Goal: Task Accomplishment & Management: Manage account settings

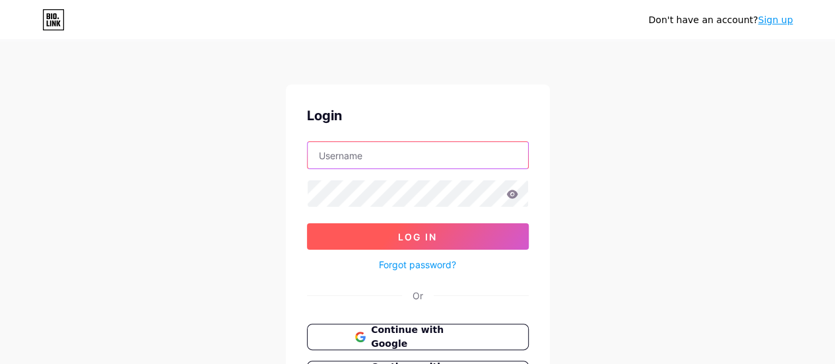
type input "hannapatapenka@gmail.com"
click at [422, 240] on span "Log In" at bounding box center [417, 236] width 39 height 11
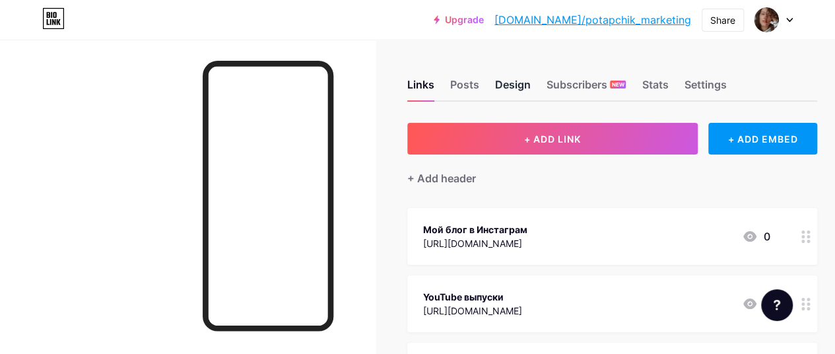
click at [523, 84] on div "Design" at bounding box center [513, 89] width 36 height 24
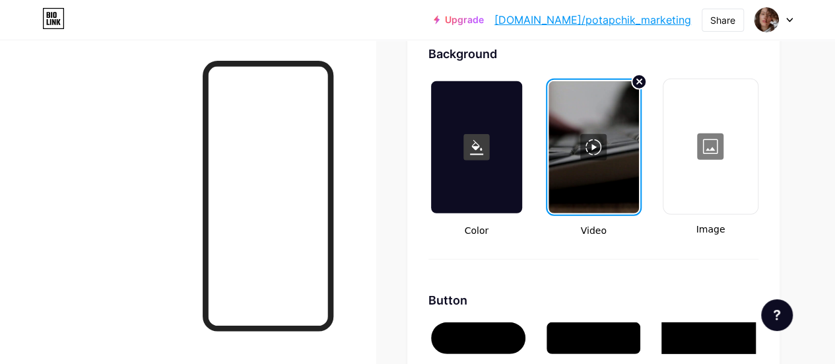
scroll to position [1779, 0]
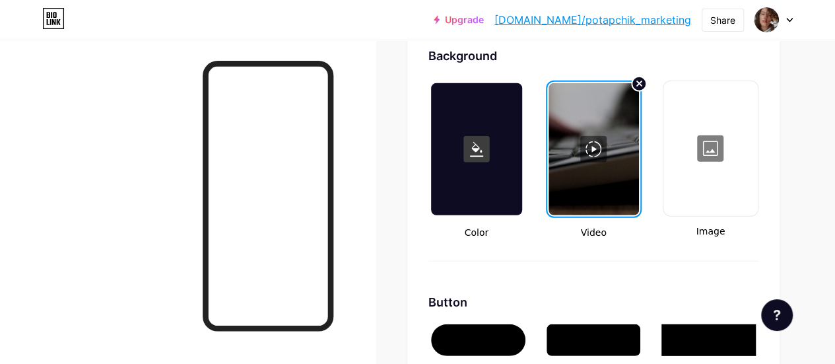
click at [726, 144] on div at bounding box center [711, 148] width 92 height 132
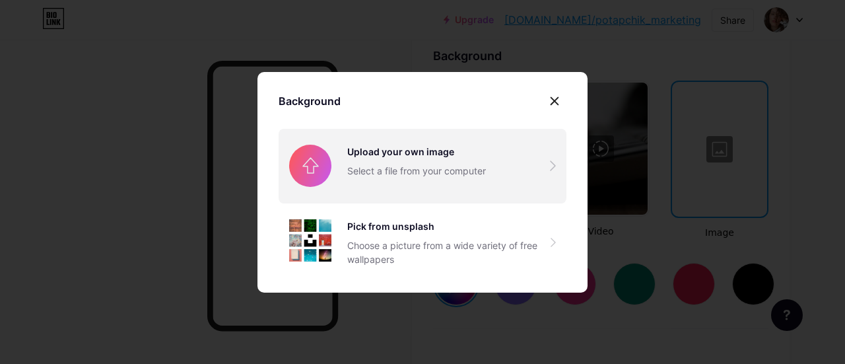
click at [461, 162] on input "file" at bounding box center [422, 166] width 288 height 74
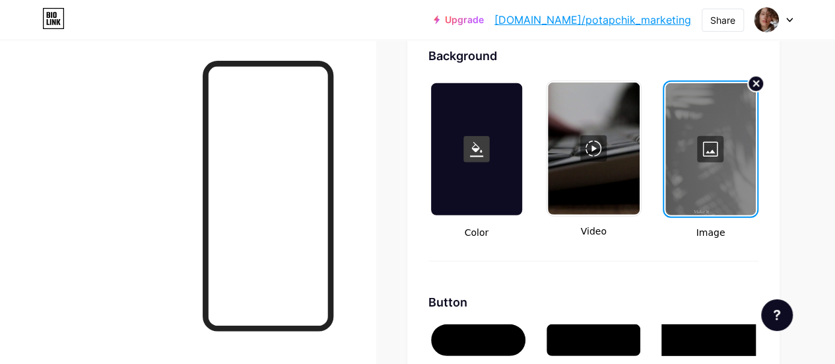
click at [756, 86] on circle at bounding box center [756, 84] width 16 height 16
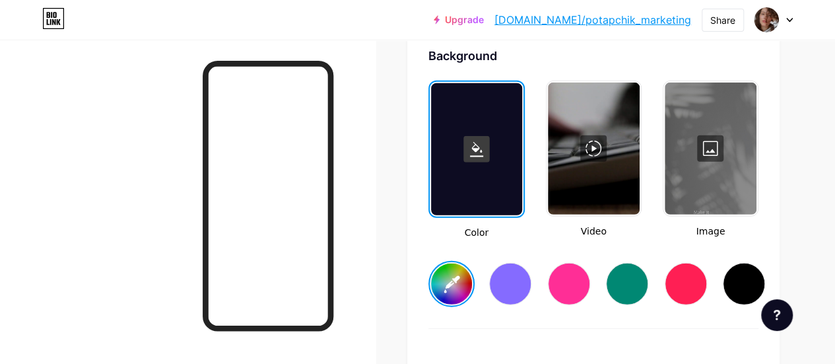
type input "#000000"
type input "#ffffff"
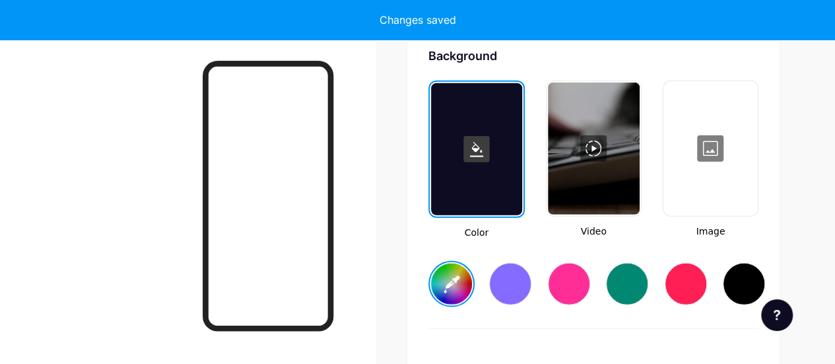
type input "#000000"
type input "#ffffff"
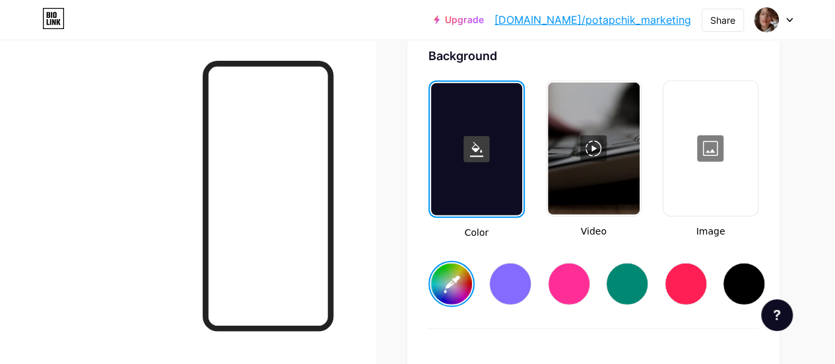
click at [695, 146] on div at bounding box center [711, 148] width 92 height 132
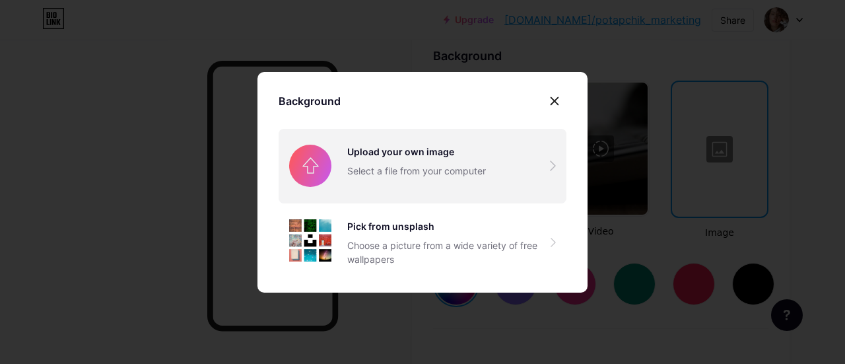
click at [472, 163] on input "file" at bounding box center [422, 166] width 288 height 74
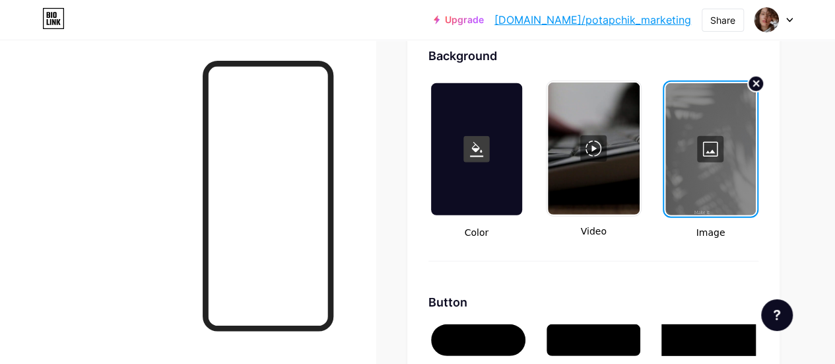
click at [755, 86] on circle at bounding box center [756, 84] width 16 height 16
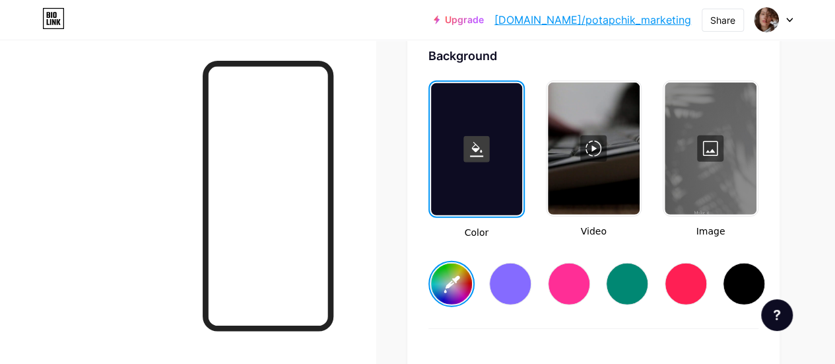
type input "#000000"
type input "#ffffff"
type input "#000000"
type input "#ffffff"
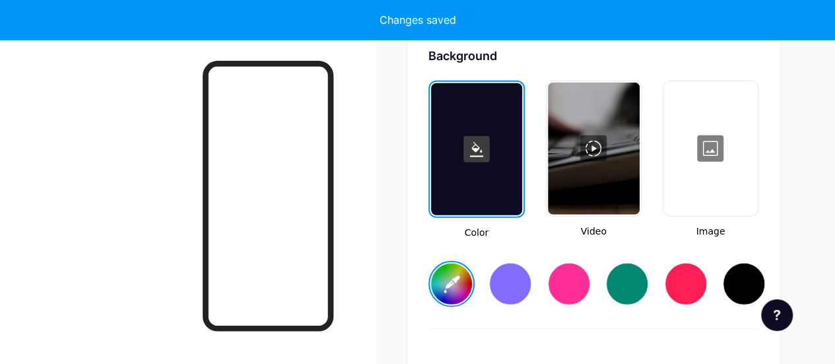
click at [703, 142] on div at bounding box center [711, 148] width 92 height 132
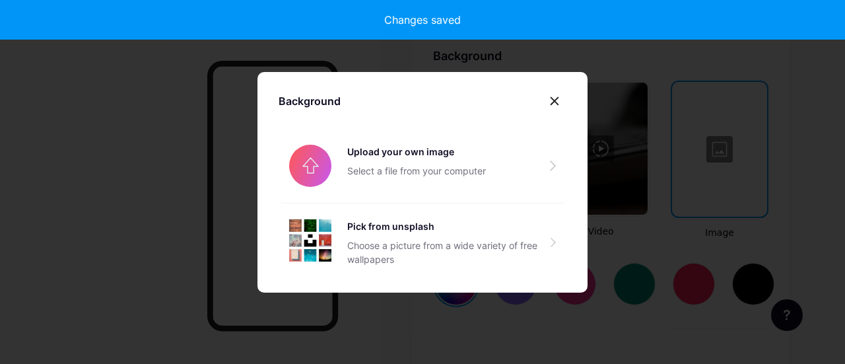
type input "#000000"
type input "#ffffff"
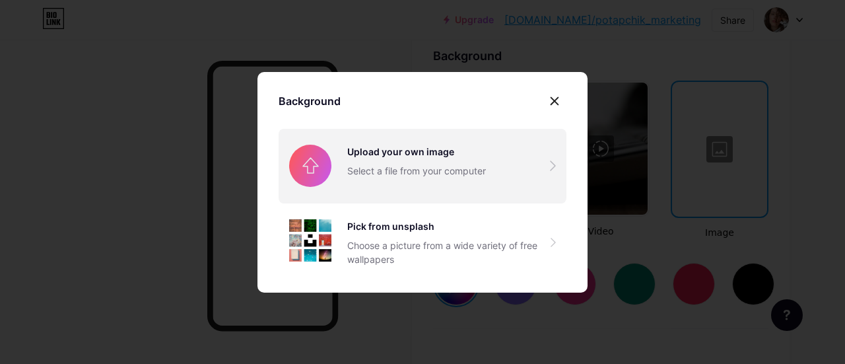
click at [465, 158] on input "file" at bounding box center [422, 166] width 288 height 74
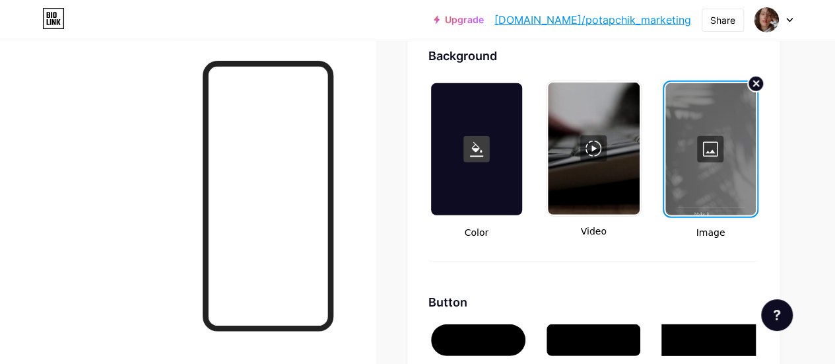
click at [755, 84] on icon at bounding box center [756, 83] width 5 height 5
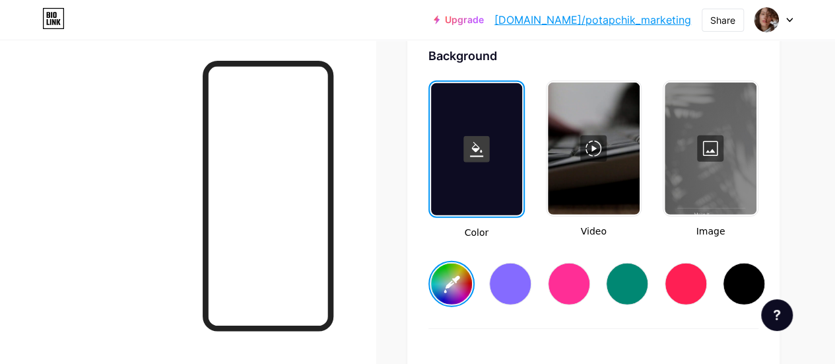
click at [709, 150] on div at bounding box center [711, 148] width 92 height 132
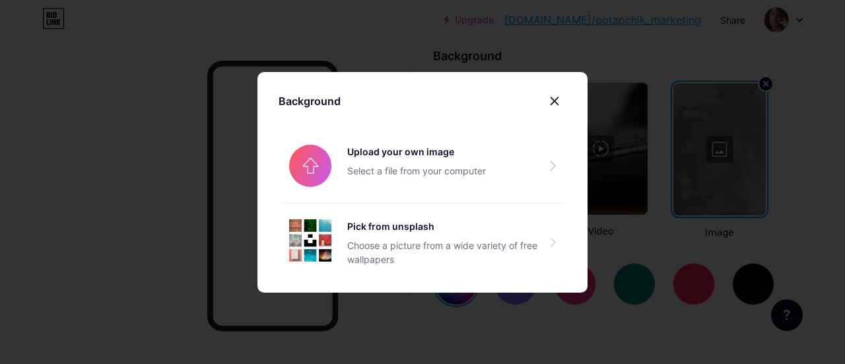
type input "#000000"
type input "#ffffff"
type input "#000000"
type input "#ffffff"
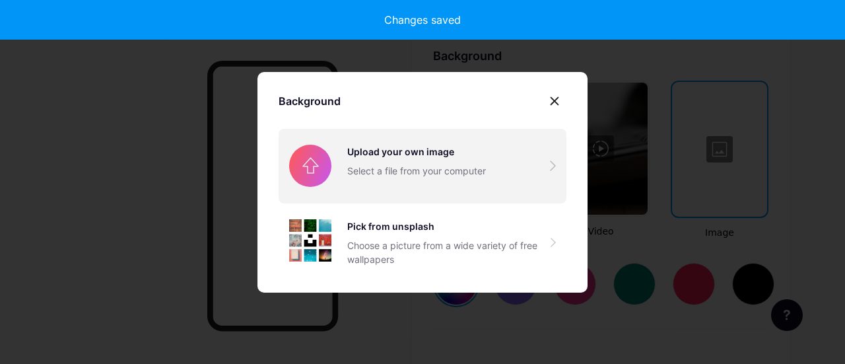
click at [461, 144] on input "file" at bounding box center [422, 166] width 288 height 74
type input "#000000"
type input "#ffffff"
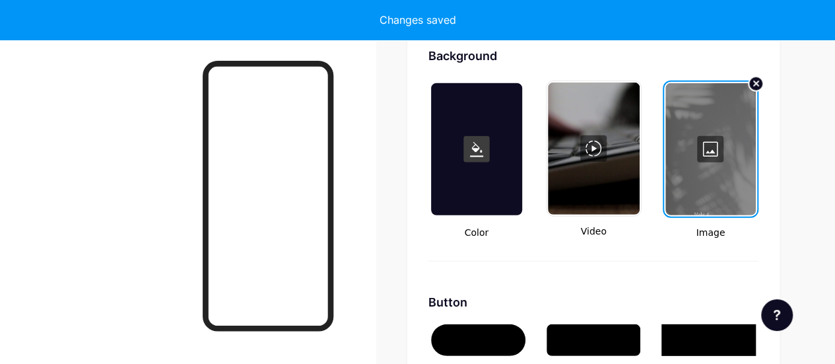
type input "#000000"
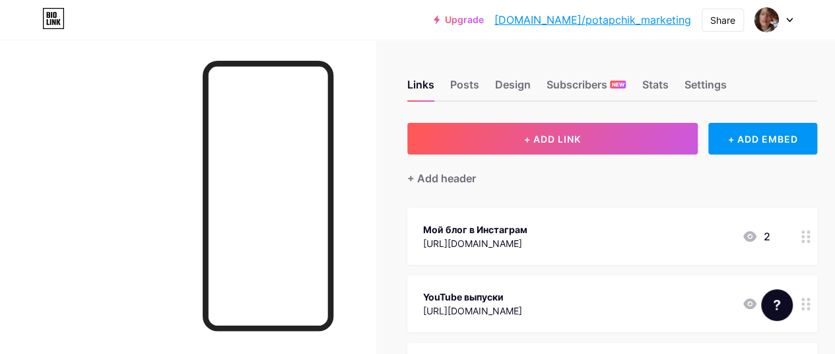
click at [521, 76] on div "Links Posts Design Subscribers NEW Stats Settings" at bounding box center [612, 78] width 410 height 46
click at [517, 81] on div "Design" at bounding box center [513, 89] width 36 height 24
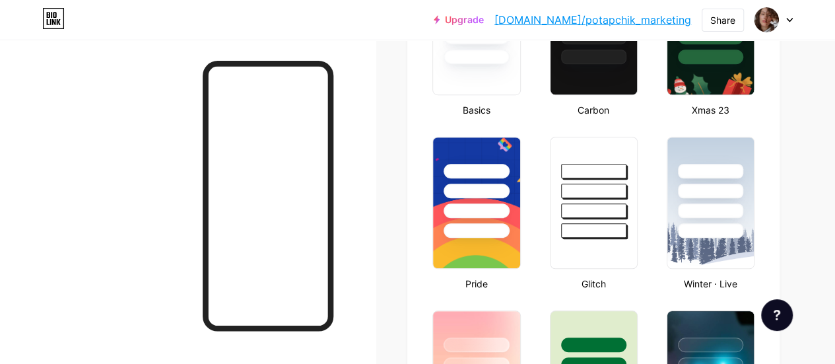
type input "#000000"
type input "#ffffff"
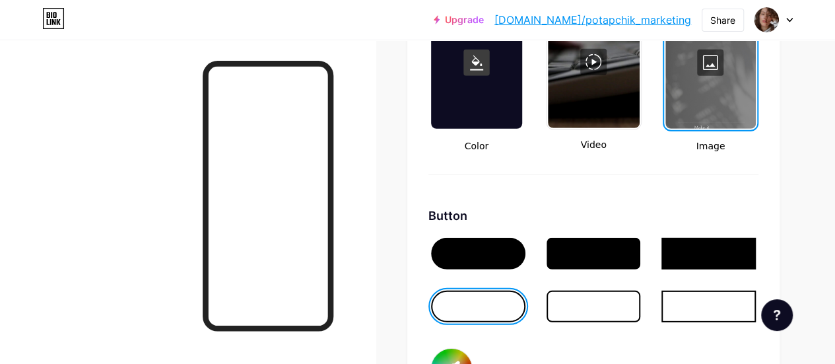
scroll to position [1774, 0]
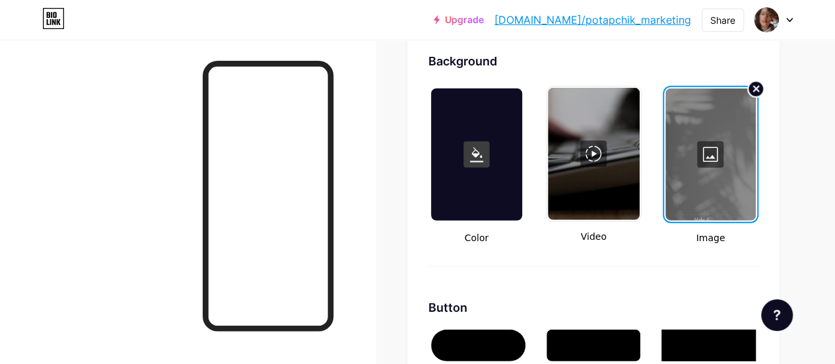
click at [756, 83] on circle at bounding box center [756, 89] width 16 height 16
type input "#000000"
type input "#ffffff"
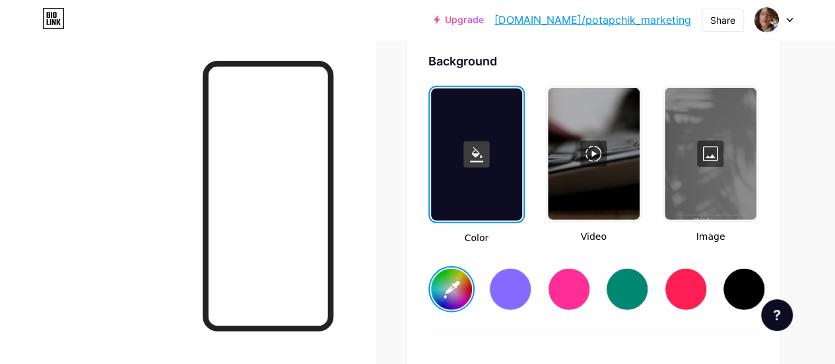
type input "#000000"
type input "#ffffff"
type input "#000000"
type input "#ffffff"
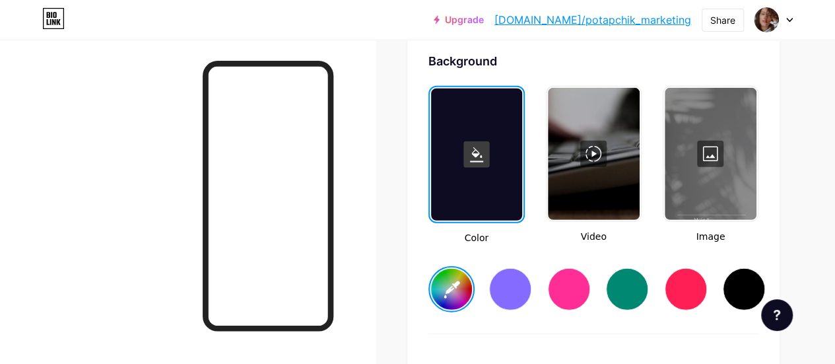
type input "#ffffff"
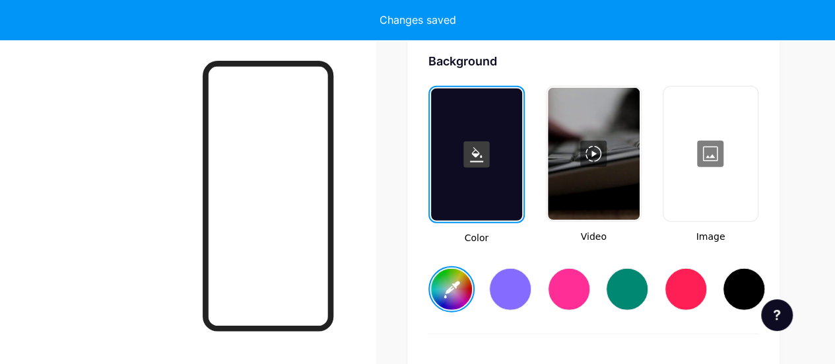
type input "#000000"
type input "#ffffff"
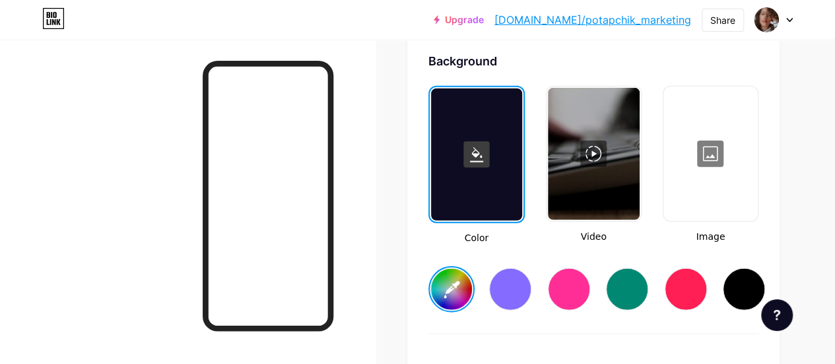
click at [715, 150] on div at bounding box center [711, 154] width 92 height 132
type input "#000000"
type input "#ffffff"
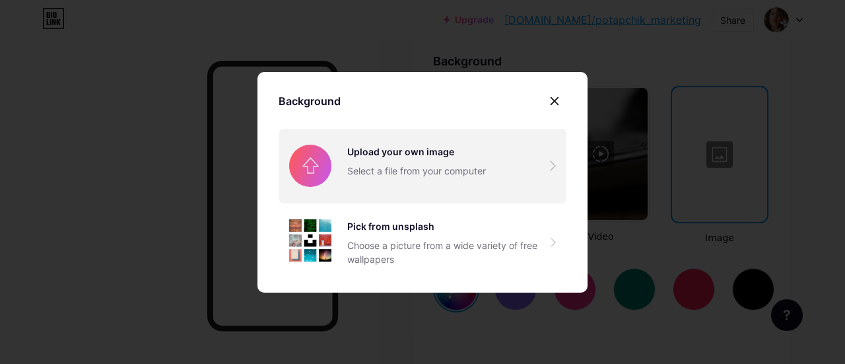
click at [379, 168] on input "file" at bounding box center [422, 166] width 288 height 74
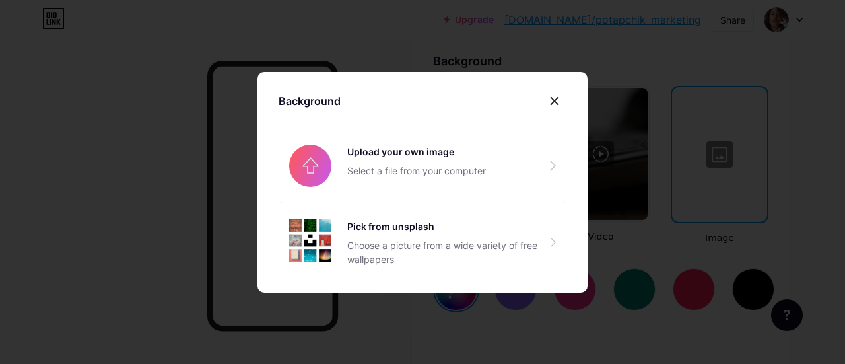
type input "#000000"
type input "#ffffff"
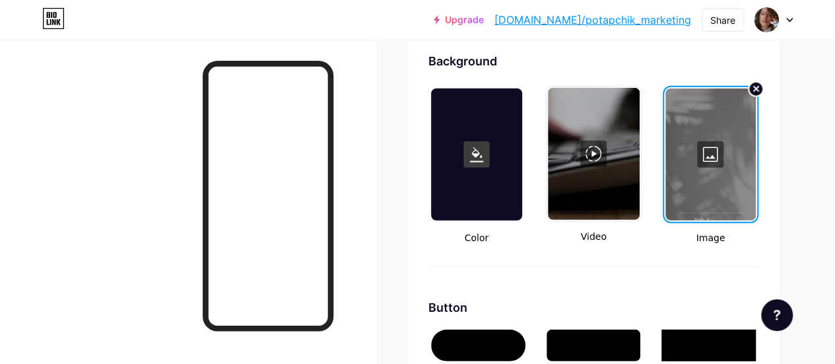
type input "#000000"
type input "#ffffff"
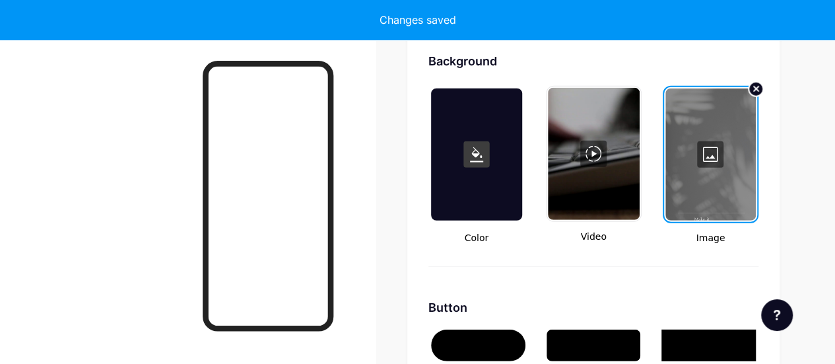
type input "#000000"
type input "#ffffff"
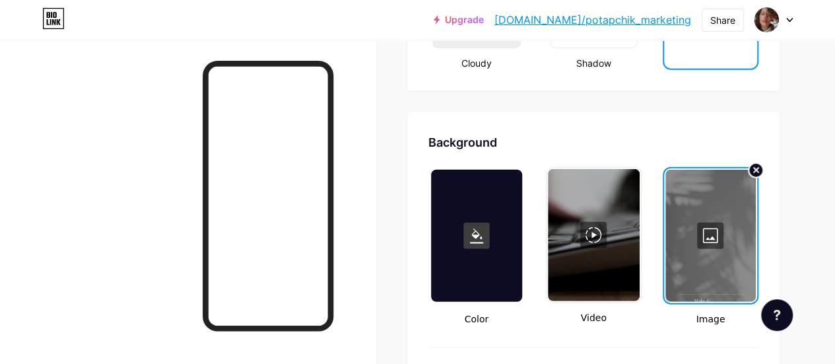
scroll to position [1692, 0]
click at [754, 165] on circle at bounding box center [756, 171] width 16 height 16
type input "#000000"
type input "#ffffff"
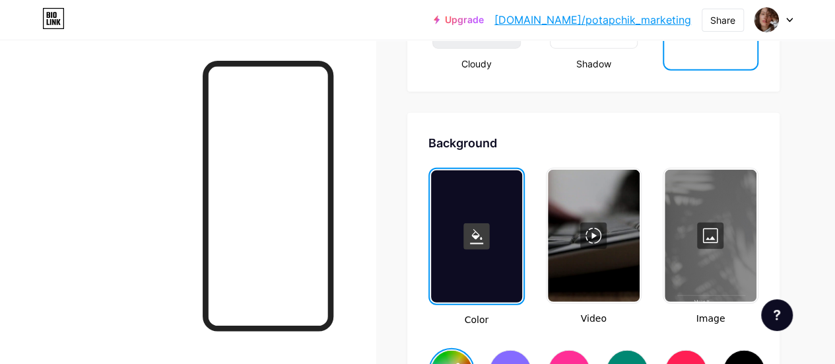
type input "#000000"
type input "#ffffff"
type input "#000000"
type input "#ffffff"
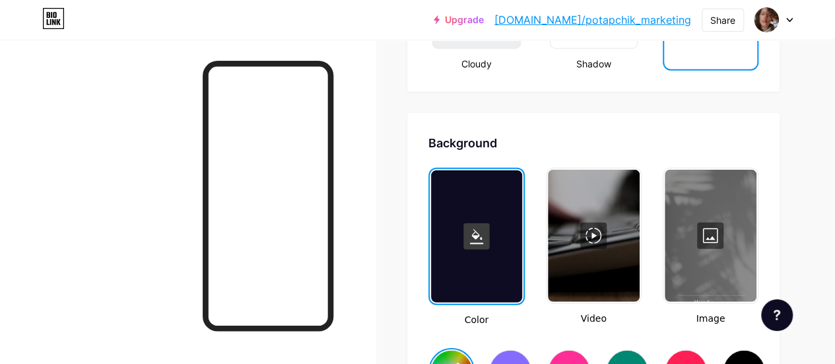
type input "#ffffff"
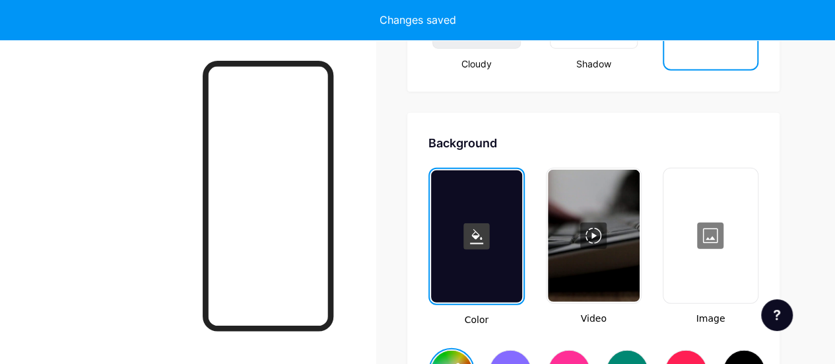
click at [711, 237] on div at bounding box center [711, 236] width 92 height 132
type input "#000000"
type input "#ffffff"
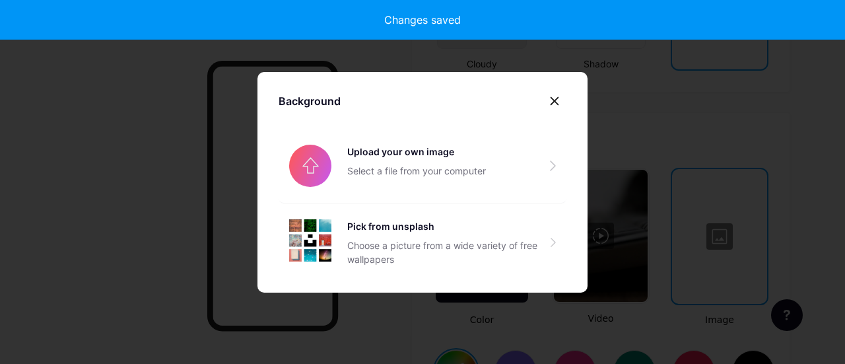
type input "#000000"
type input "#ffffff"
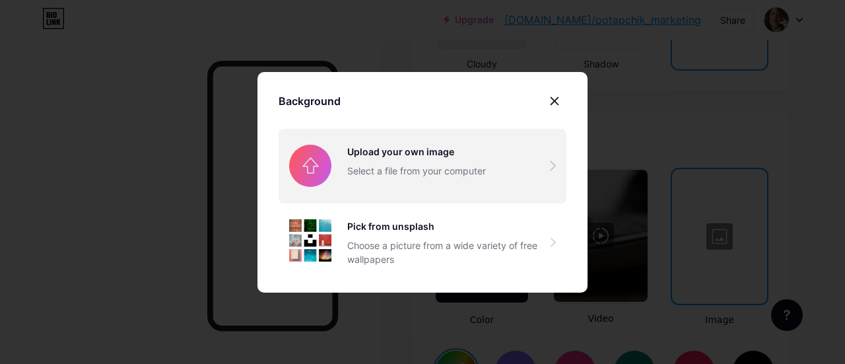
click at [453, 176] on input "file" at bounding box center [422, 166] width 288 height 74
type input "#000000"
type input "#ffffff"
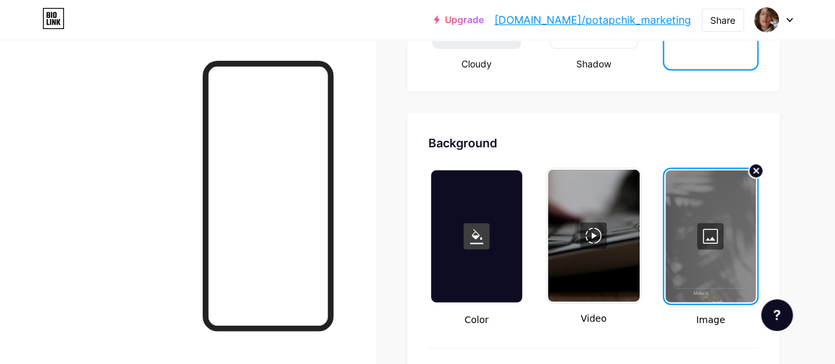
type input "#000000"
type input "#ffffff"
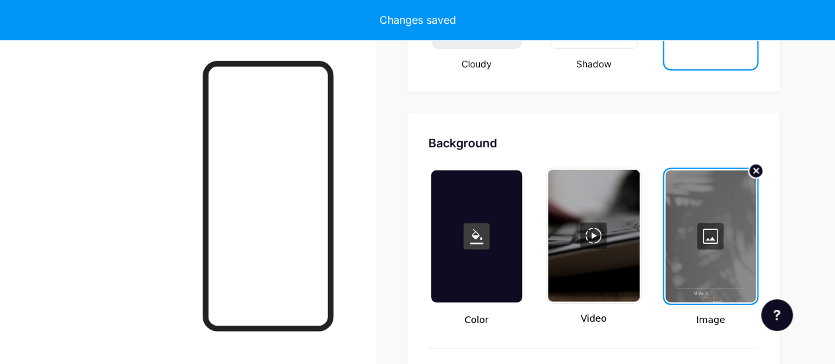
type input "#000000"
type input "#ffffff"
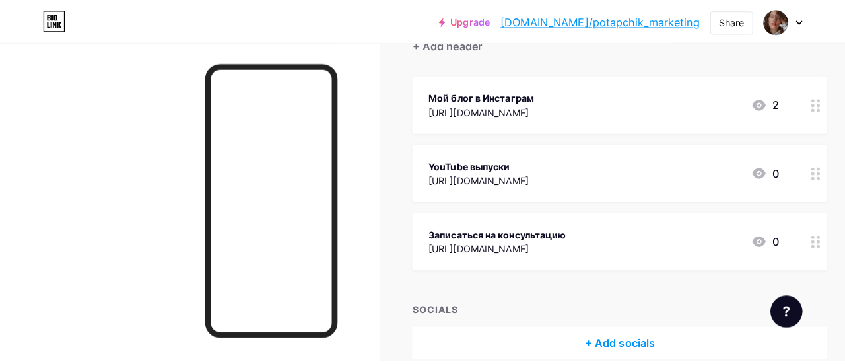
scroll to position [142, 0]
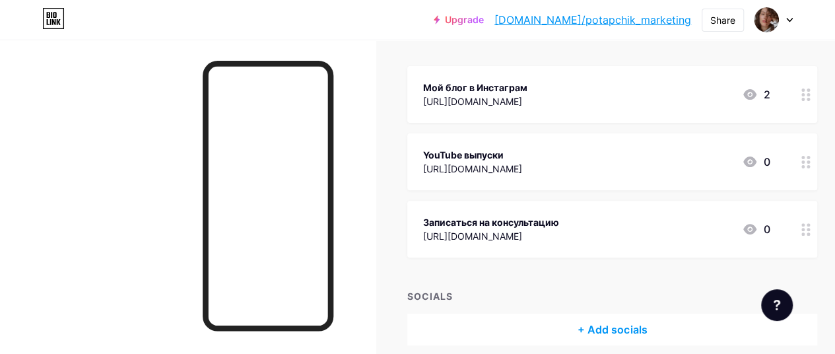
click at [804, 161] on circle at bounding box center [802, 161] width 3 height 3
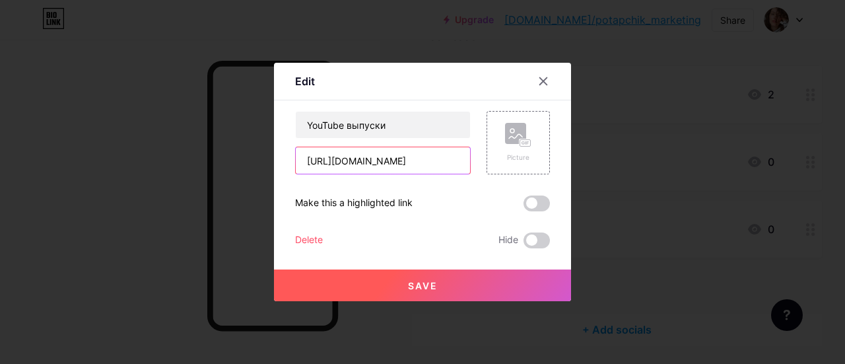
click at [401, 161] on input "[URL][DOMAIN_NAME]" at bounding box center [383, 160] width 174 height 26
paste input "youtu.be/TaRkk76ruoU?si=8-OsGRrrMY_XzFum"
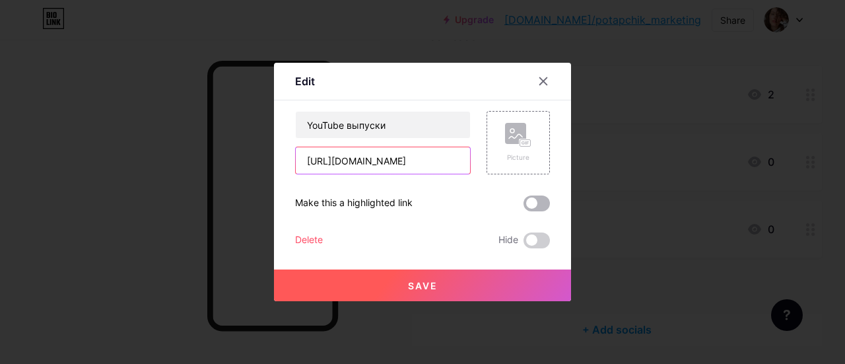
type input "https://youtu.be/TaRkk76ruoU?si=8-OsGRrrMY_XzFum"
click at [535, 202] on span at bounding box center [536, 203] width 26 height 16
click at [523, 207] on input "checkbox" at bounding box center [523, 207] width 0 height 0
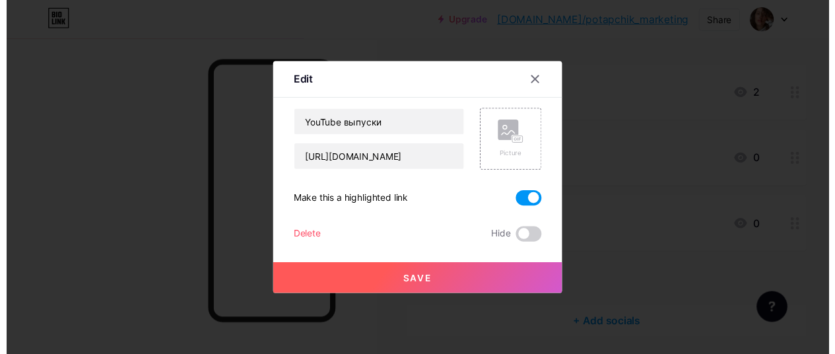
scroll to position [0, 0]
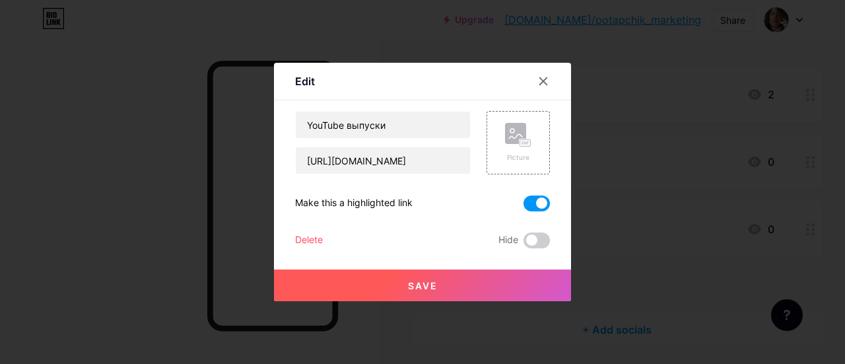
click at [477, 287] on button "Save" at bounding box center [422, 285] width 297 height 32
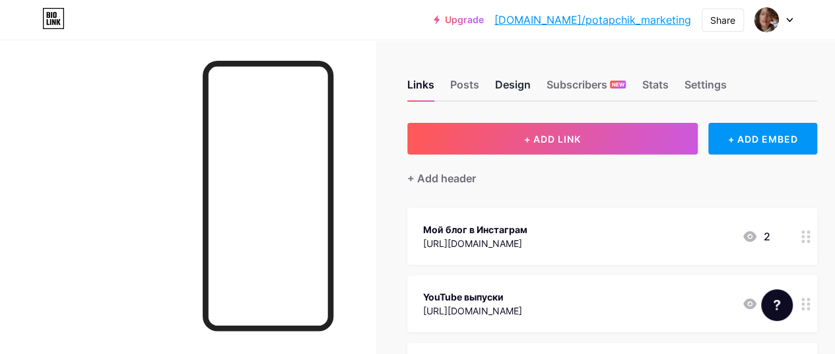
click at [516, 77] on div "Design" at bounding box center [513, 89] width 36 height 24
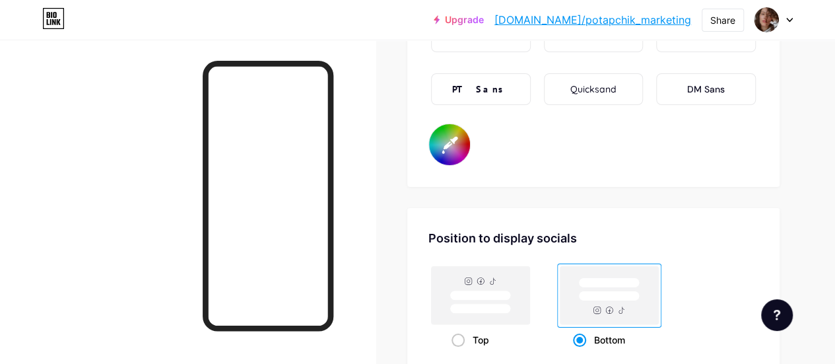
type input "#000000"
type input "#ffffff"
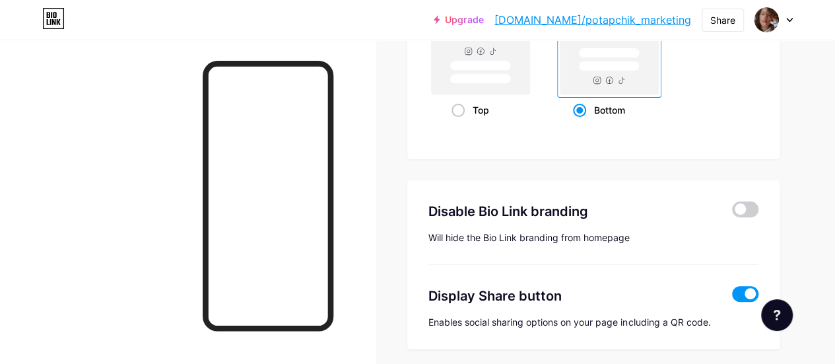
scroll to position [2587, 0]
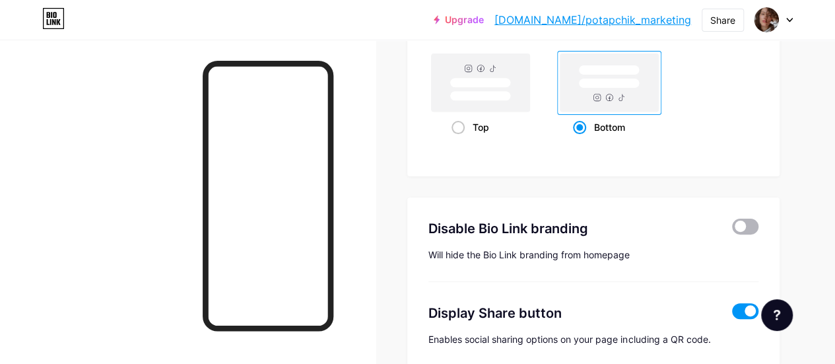
click at [743, 224] on span at bounding box center [745, 226] width 26 height 16
click at [732, 230] on input "checkbox" at bounding box center [732, 230] width 0 height 0
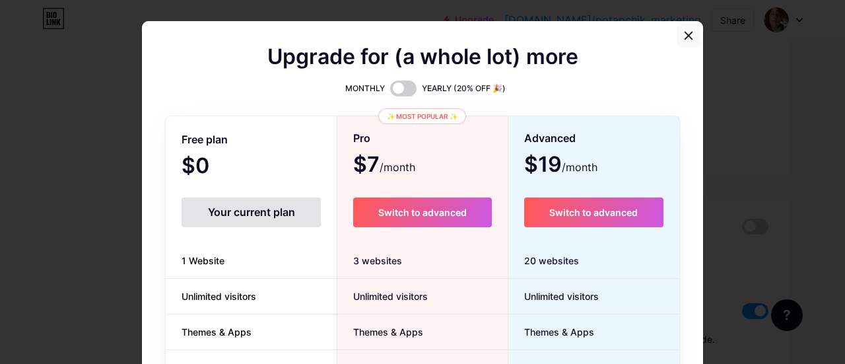
click at [685, 37] on icon at bounding box center [688, 35] width 11 height 11
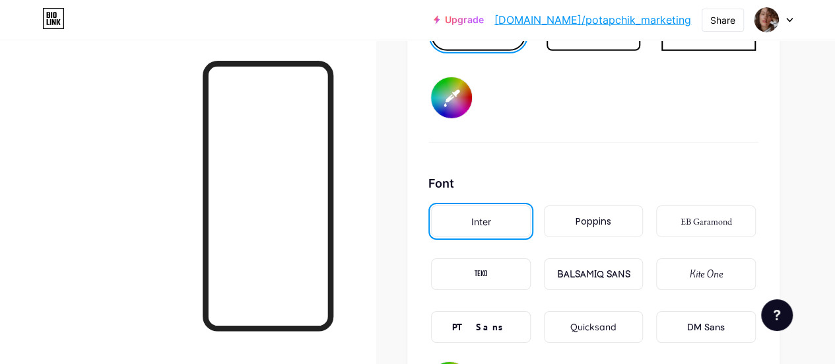
scroll to position [2129, 0]
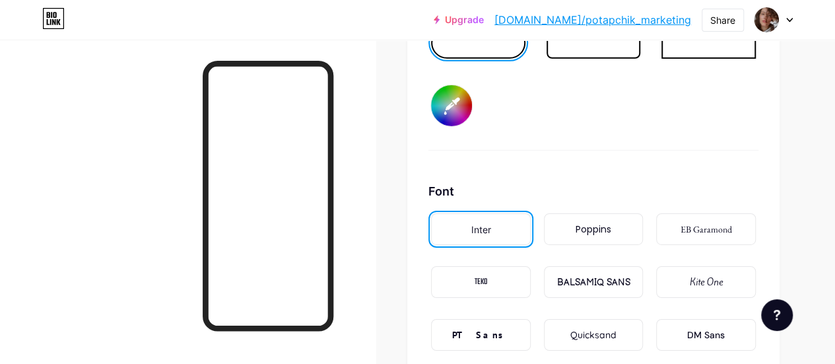
click at [618, 234] on div "Poppins" at bounding box center [594, 229] width 100 height 32
type input "#000000"
type input "#ffffff"
type input "#000000"
type input "#ffffff"
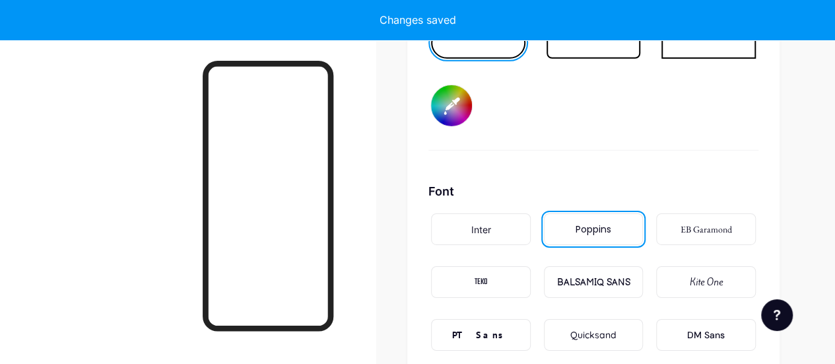
type input "#000000"
type input "#ffffff"
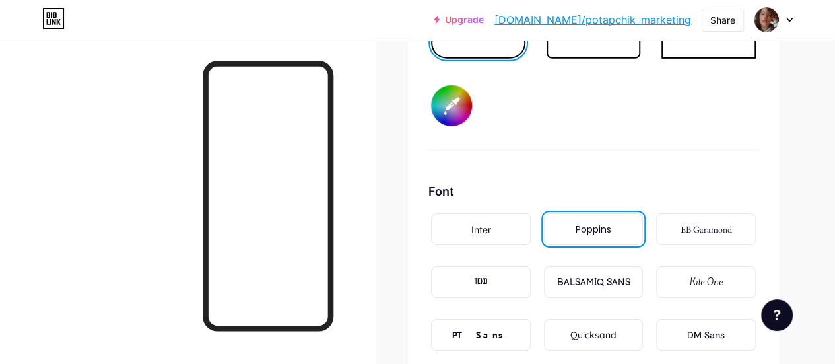
click at [701, 228] on div "EB Garamond" at bounding box center [705, 229] width 51 height 14
type input "#000000"
type input "#ffffff"
type input "#000000"
type input "#ffffff"
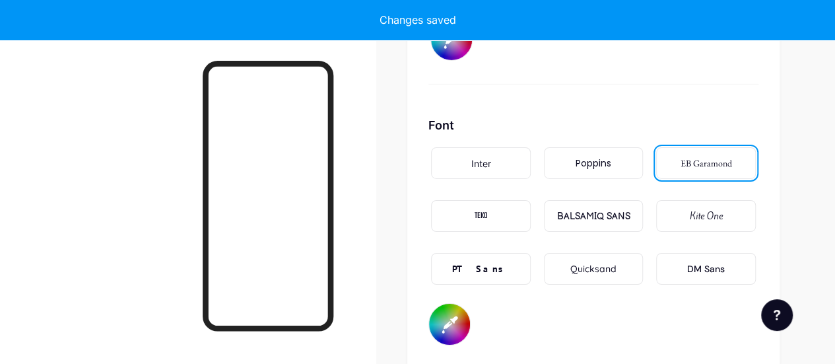
scroll to position [2200, 0]
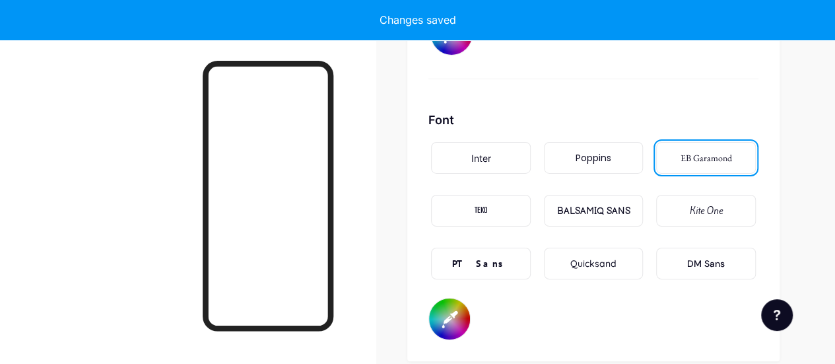
type input "#000000"
type input "#ffffff"
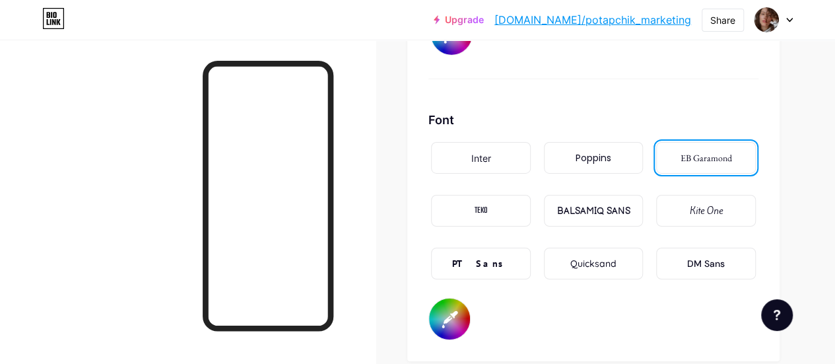
click at [721, 207] on div "Kite One" at bounding box center [706, 211] width 33 height 14
type input "#000000"
type input "#ffffff"
type input "#000000"
type input "#ffffff"
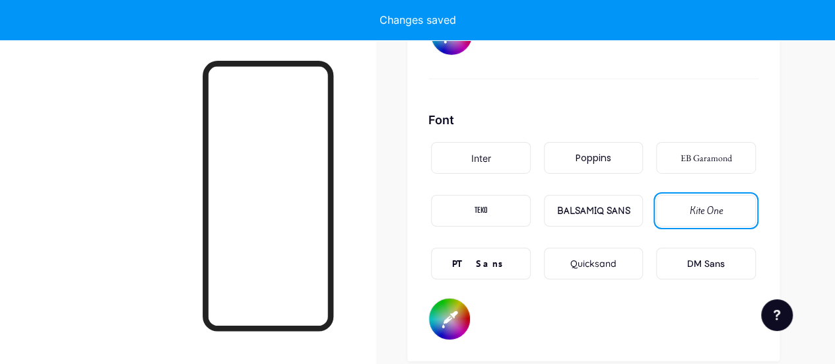
type input "#000000"
type input "#ffffff"
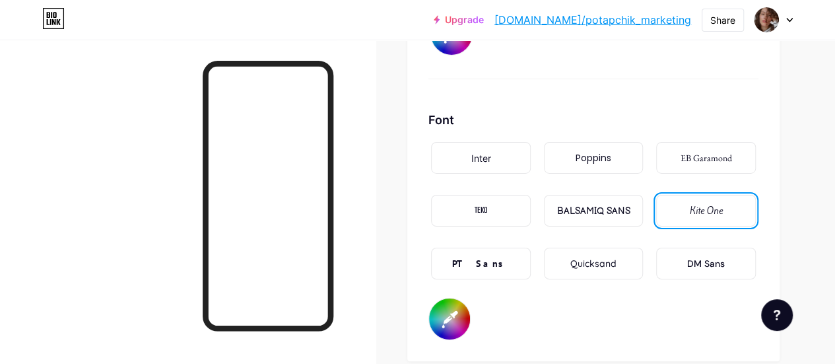
click at [681, 259] on div "DM Sans" at bounding box center [706, 263] width 100 height 32
type input "#000000"
type input "#ffffff"
type input "#000000"
type input "#ffffff"
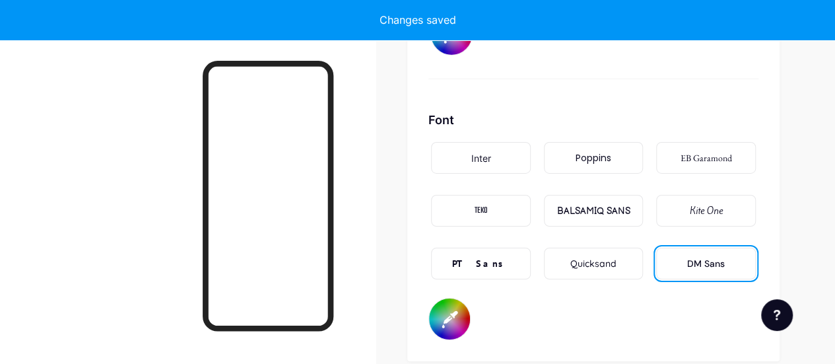
type input "#000000"
type input "#ffffff"
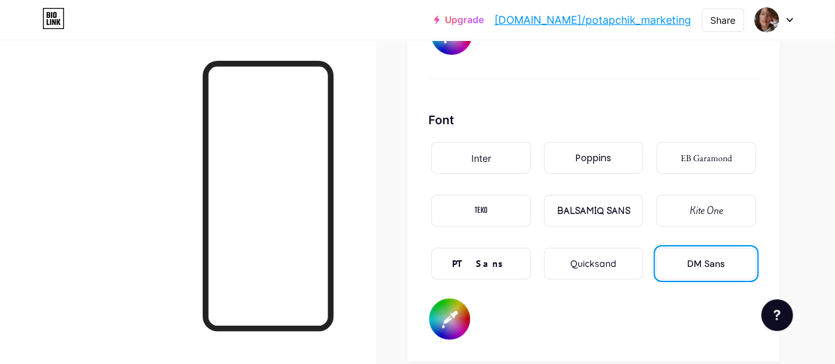
click at [601, 259] on div "Quicksand" at bounding box center [593, 264] width 46 height 14
type input "#000000"
type input "#ffffff"
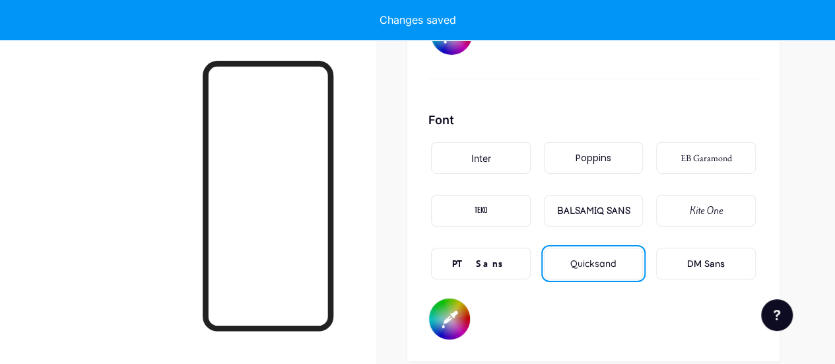
type input "#000000"
type input "#ffffff"
click at [484, 265] on div "PT Sans" at bounding box center [481, 264] width 58 height 14
type input "#000000"
type input "#ffffff"
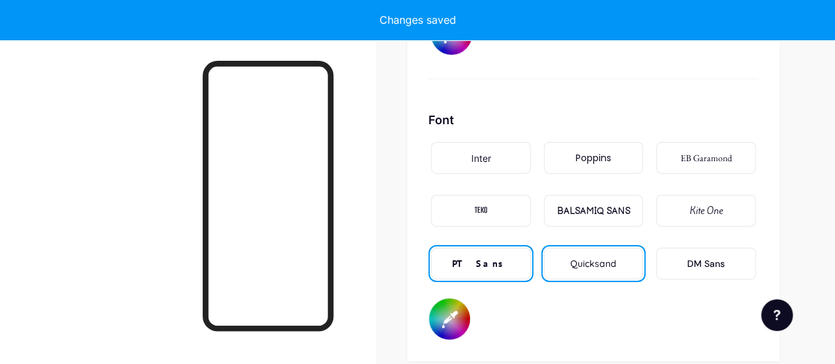
type input "#000000"
type input "#ffffff"
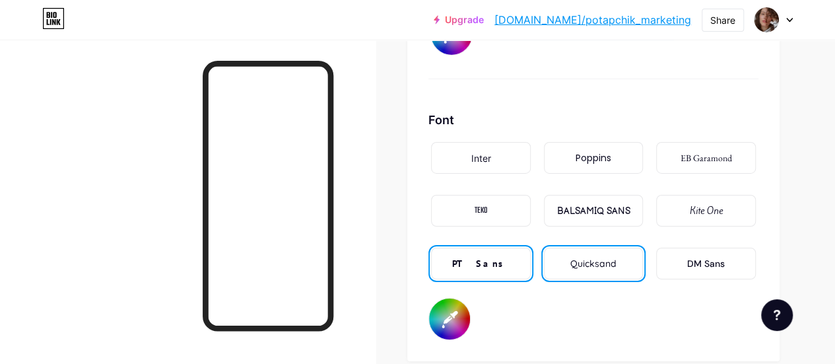
type input "#000000"
type input "#ffffff"
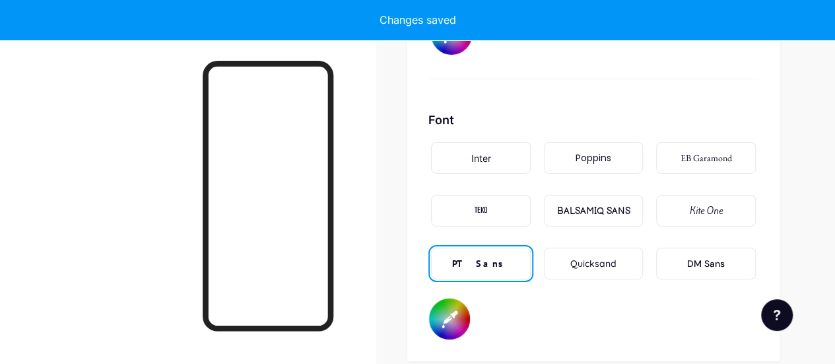
type input "#000000"
type input "#ffffff"
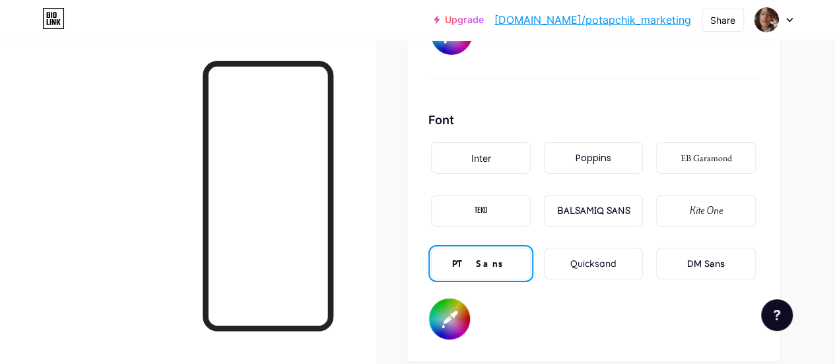
click at [493, 200] on div "TEKO" at bounding box center [481, 211] width 100 height 32
type input "#000000"
type input "#ffffff"
type input "#000000"
type input "#ffffff"
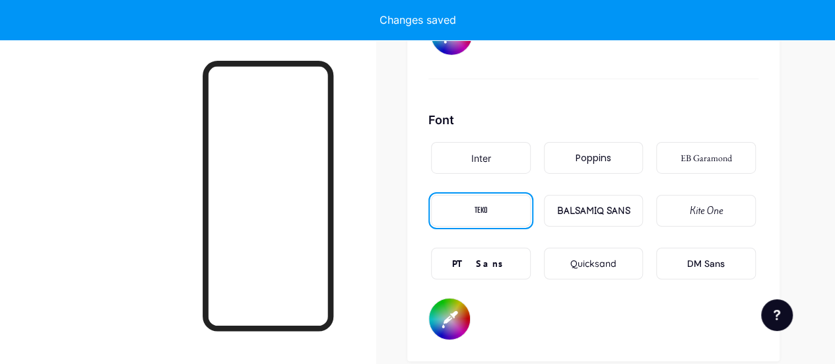
type input "#000000"
type input "#ffffff"
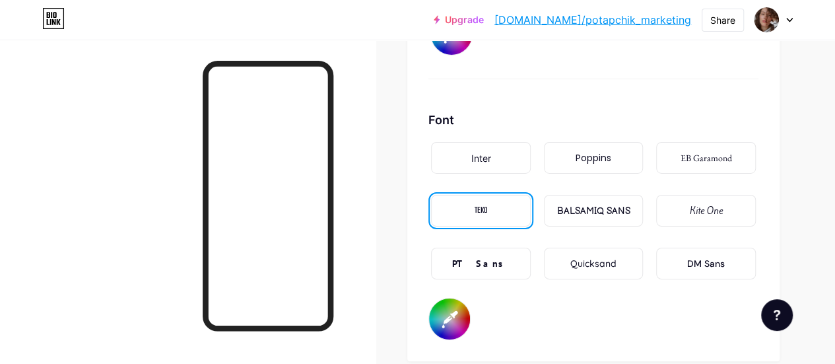
click at [602, 164] on div "Poppins" at bounding box center [594, 158] width 100 height 32
type input "#000000"
type input "#ffffff"
type input "#000000"
type input "#ffffff"
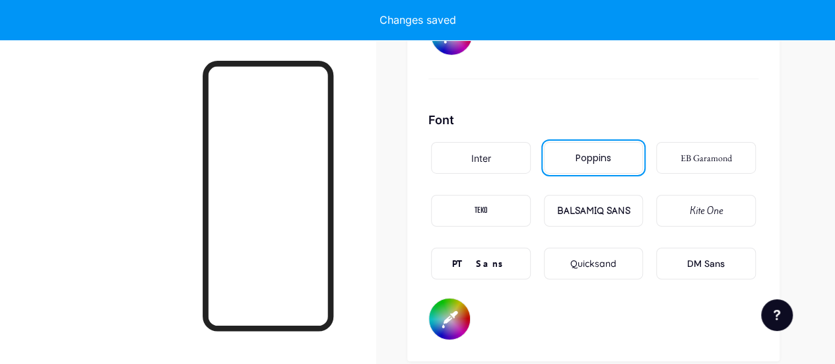
type input "#000000"
type input "#ffffff"
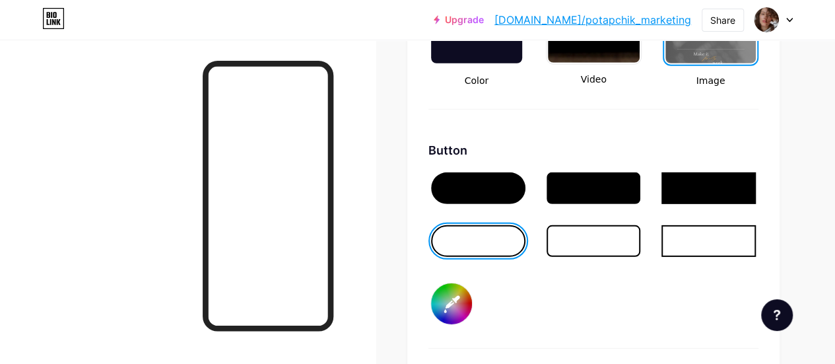
scroll to position [1932, 0]
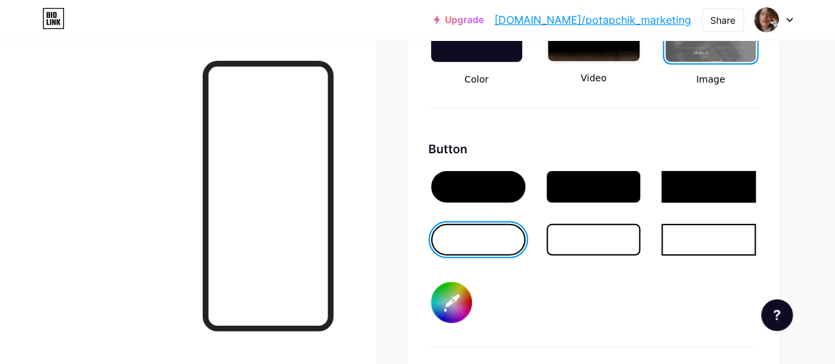
click at [698, 233] on div at bounding box center [708, 240] width 94 height 32
type input "#000000"
type input "#ffffff"
type input "#000000"
type input "#ffffff"
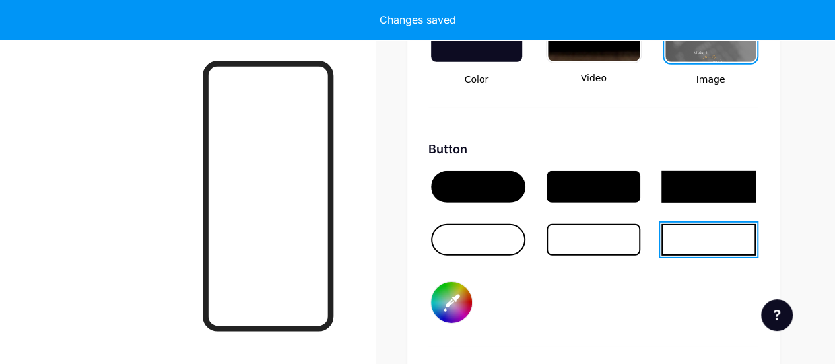
type input "#000000"
type input "#ffffff"
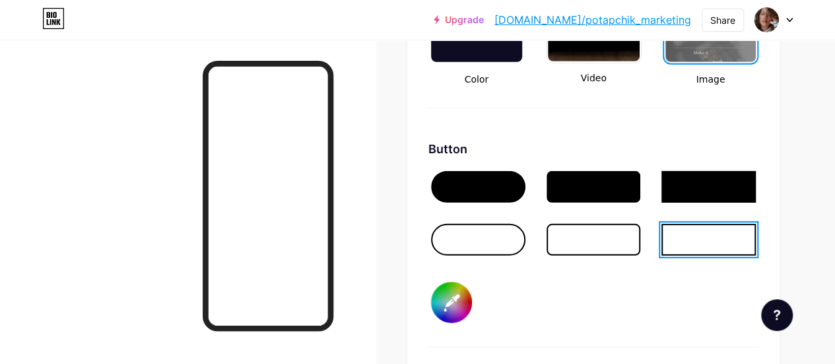
click at [492, 240] on div at bounding box center [478, 240] width 94 height 32
type input "#000000"
type input "#ffffff"
type input "#000000"
type input "#ffffff"
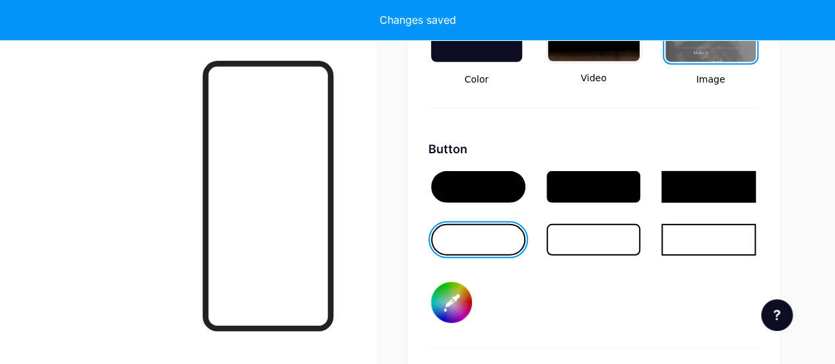
type input "#000000"
type input "#ffffff"
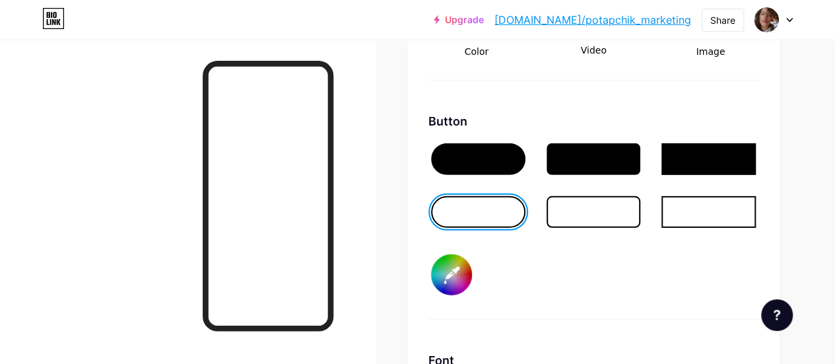
scroll to position [1961, 0]
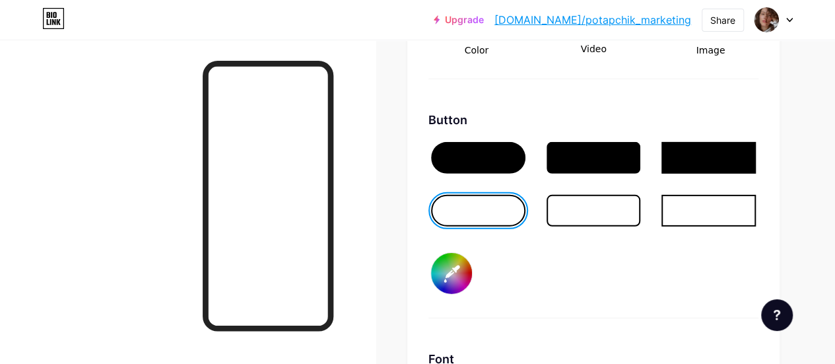
click at [454, 273] on input "#000000" at bounding box center [451, 273] width 41 height 41
type input "#ffffff"
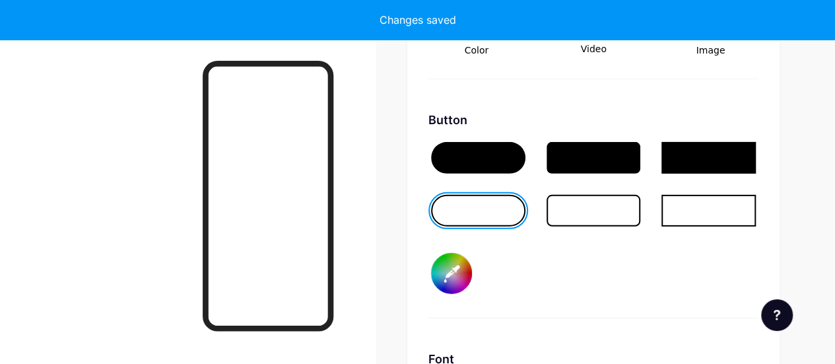
type input "#ffffff"
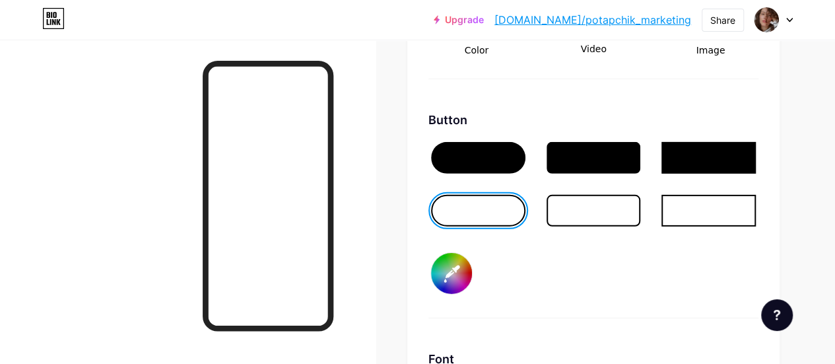
type input "#ffffff"
click at [525, 278] on div "Button #ffffff" at bounding box center [593, 214] width 330 height 207
click at [465, 269] on input "#ffffff" at bounding box center [451, 273] width 41 height 41
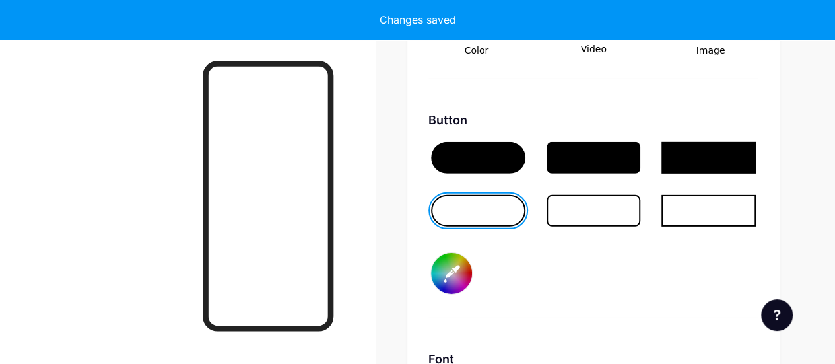
click at [539, 284] on div "Button #ffffff" at bounding box center [593, 214] width 330 height 207
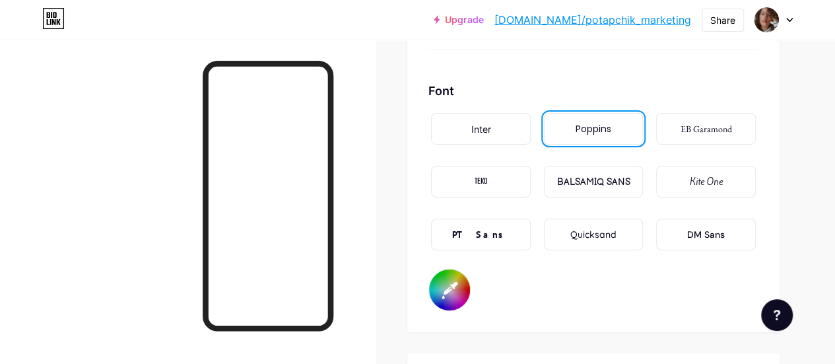
scroll to position [2230, 0]
click at [456, 289] on input "#ffffff" at bounding box center [449, 289] width 41 height 41
type input "#ffffff"
click at [650, 305] on div "Font Inter Poppins EB Garamond TEKO BALSAMIQ SANS Kite One PT Sans Quicksand DM…" at bounding box center [593, 195] width 330 height 229
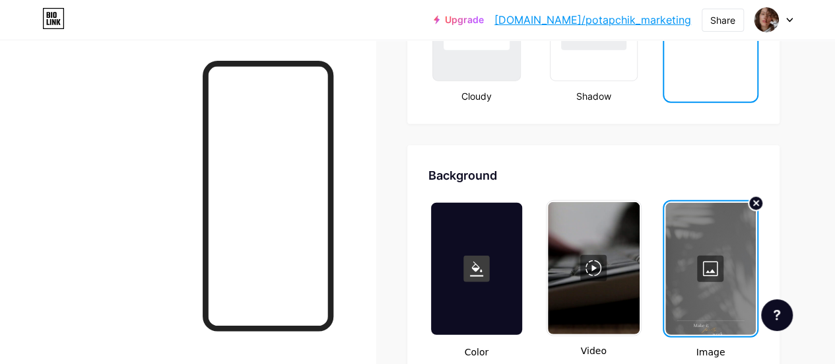
scroll to position [1726, 0]
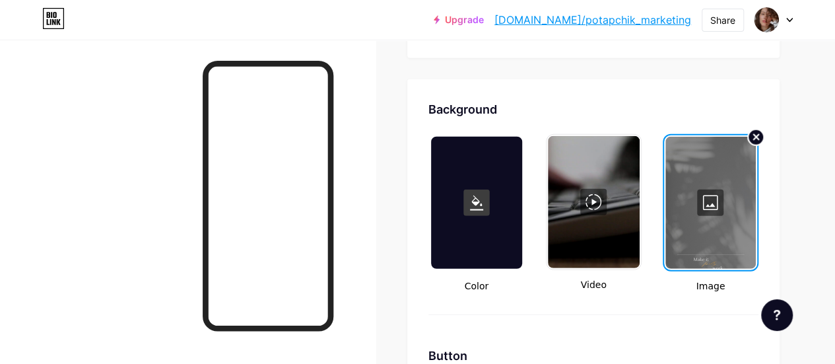
click at [756, 140] on circle at bounding box center [756, 137] width 16 height 16
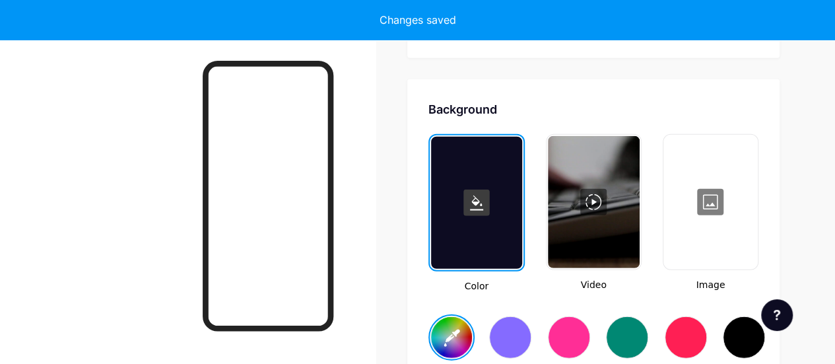
click at [706, 189] on div at bounding box center [711, 202] width 92 height 132
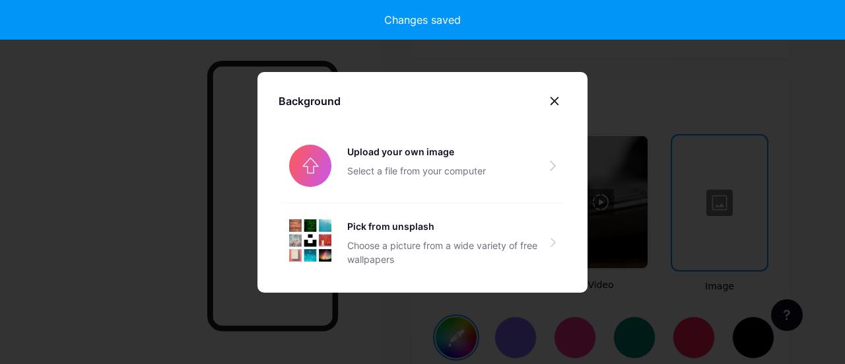
type input "#ffffff"
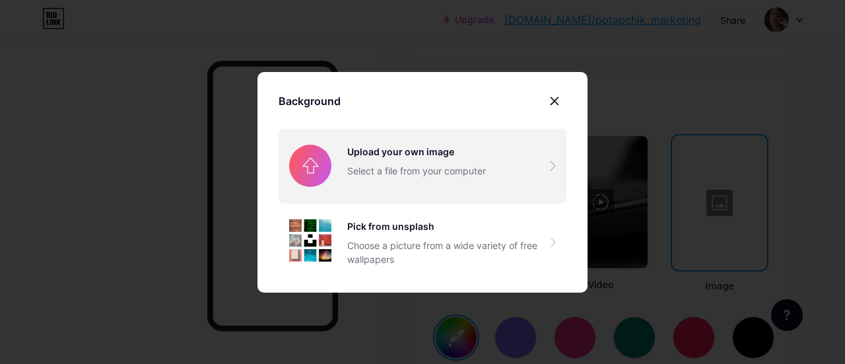
click at [322, 164] on input "file" at bounding box center [422, 166] width 288 height 74
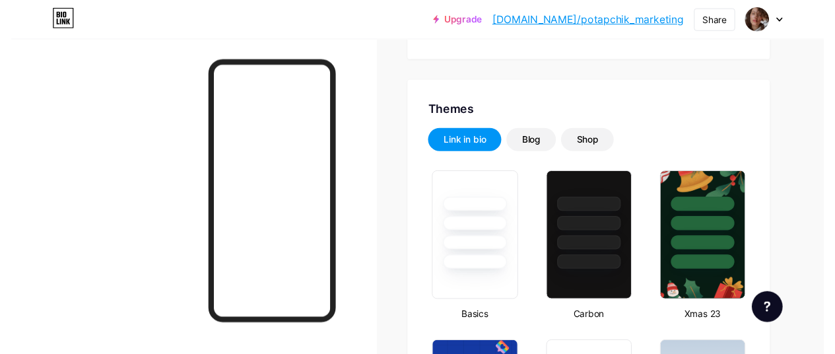
scroll to position [0, 0]
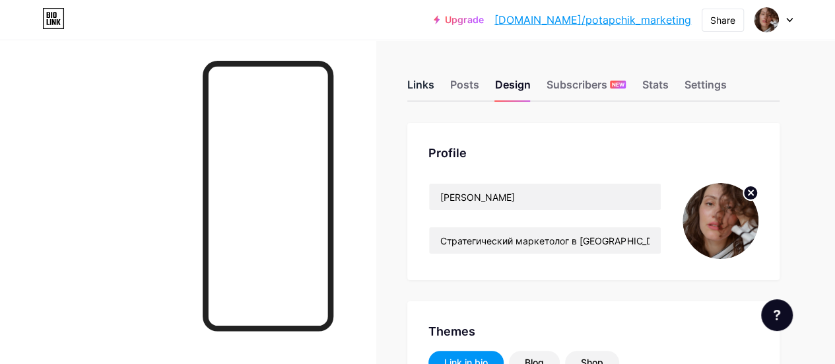
click at [424, 81] on div "Links" at bounding box center [420, 89] width 27 height 24
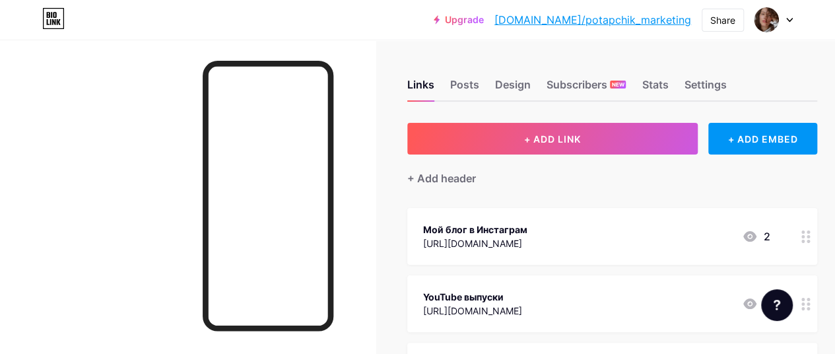
scroll to position [125, 0]
